Goal: Navigation & Orientation: Find specific page/section

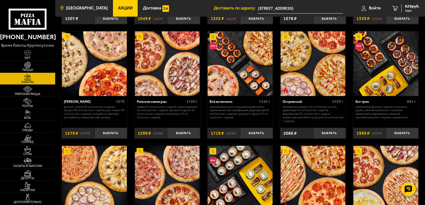
scroll to position [350, 0]
click at [85, 6] on link "[GEOGRAPHIC_DATA]" at bounding box center [83, 8] width 57 height 17
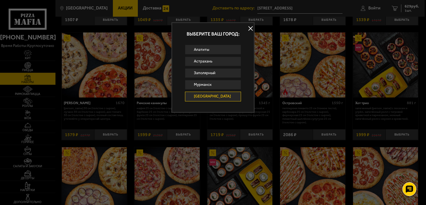
click at [29, 21] on div at bounding box center [213, 102] width 426 height 205
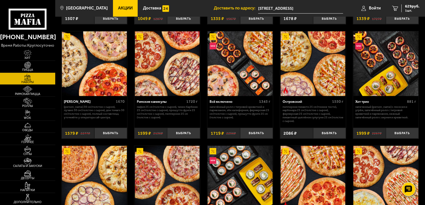
click at [31, 21] on icon at bounding box center [28, 19] width 38 height 21
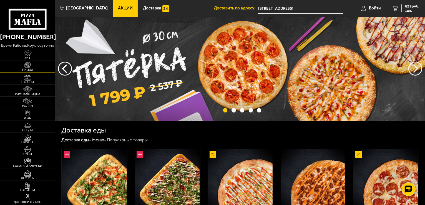
click at [28, 65] on img at bounding box center [27, 65] width 17 height 7
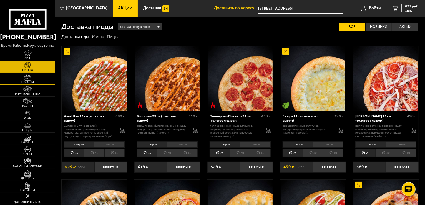
click at [28, 79] on img at bounding box center [27, 77] width 17 height 7
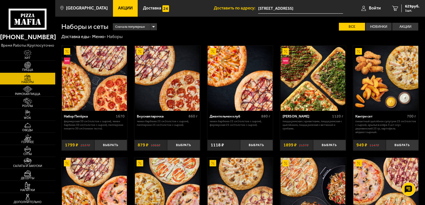
scroll to position [576, 0]
